Goal: Contribute content

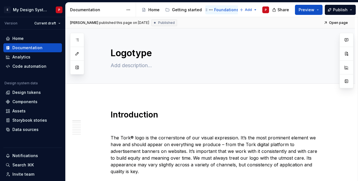
click at [224, 8] on div "Foundations" at bounding box center [226, 10] width 25 height 6
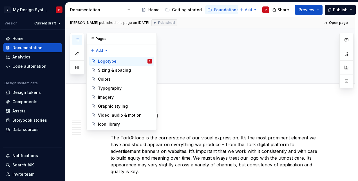
click at [77, 37] on button "button" at bounding box center [77, 40] width 10 height 10
click at [106, 60] on div "Logotype" at bounding box center [107, 62] width 19 height 6
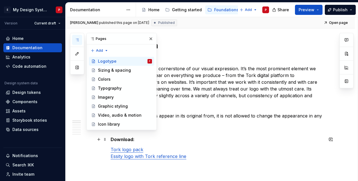
scroll to position [113, 0]
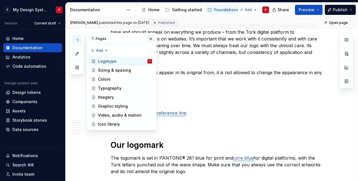
type textarea "*"
click at [149, 38] on button "button" at bounding box center [151, 39] width 8 height 8
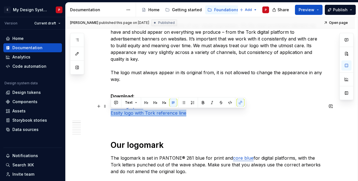
drag, startPoint x: 122, startPoint y: 114, endPoint x: 186, endPoint y: 114, distance: 63.4
click at [186, 114] on p "Tork logo pack Essity logo with Tork reference line" at bounding box center [217, 110] width 213 height 14
click at [241, 100] on button "button" at bounding box center [241, 103] width 8 height 8
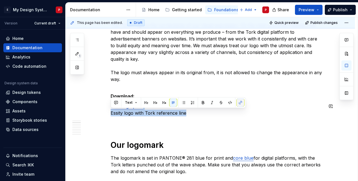
click at [240, 102] on button "button" at bounding box center [241, 103] width 8 height 8
click at [240, 101] on button "button" at bounding box center [241, 103] width 8 height 8
drag, startPoint x: 152, startPoint y: 113, endPoint x: 126, endPoint y: 111, distance: 26.5
click at [126, 111] on p "Tork logo pack Essity logo with Tork reference line" at bounding box center [217, 110] width 213 height 14
click at [237, 102] on button "button" at bounding box center [241, 103] width 8 height 8
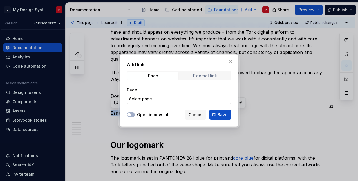
click at [188, 75] on span "External link" at bounding box center [205, 76] width 51 height 8
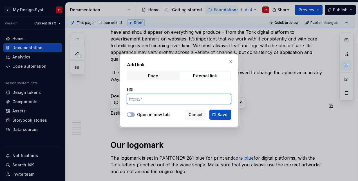
paste input "[URL][DOMAIN_NAME][DOMAIN_NAME]"
type input "[URL][DOMAIN_NAME][DOMAIN_NAME]"
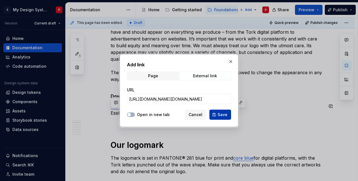
click at [216, 114] on button "Save" at bounding box center [221, 115] width 22 height 10
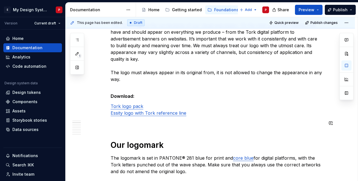
click at [342, 6] on button "Publish" at bounding box center [340, 10] width 31 height 10
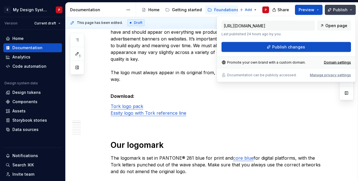
click at [343, 7] on span "Publish" at bounding box center [340, 10] width 15 height 6
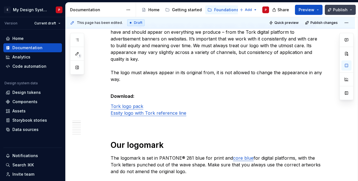
click at [348, 6] on button "Publish" at bounding box center [340, 10] width 31 height 10
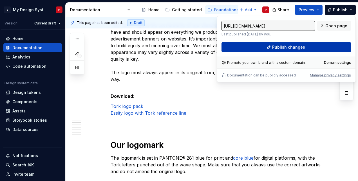
click at [266, 48] on button "Publish changes" at bounding box center [287, 47] width 130 height 10
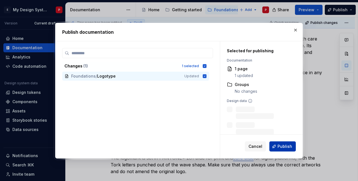
click at [280, 147] on span "Publish" at bounding box center [285, 147] width 15 height 6
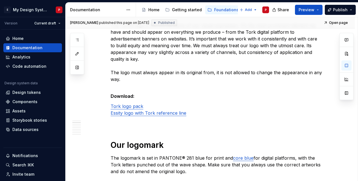
type textarea "*"
